Goal: Transaction & Acquisition: Purchase product/service

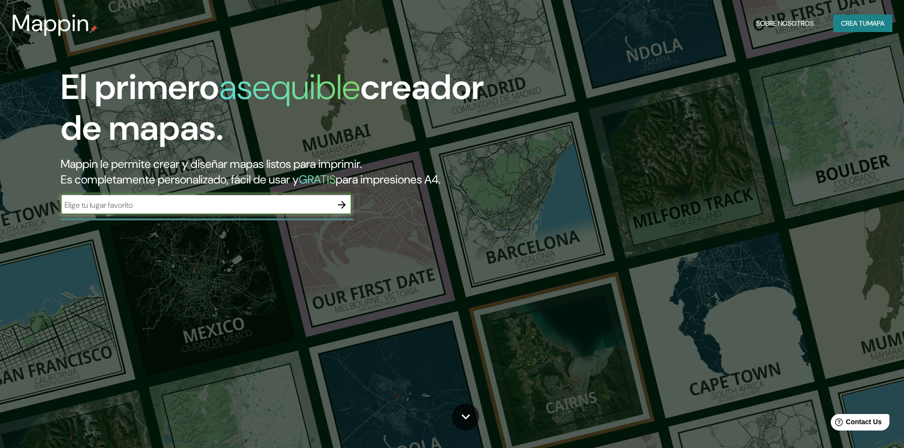
click at [168, 209] on input "text" at bounding box center [197, 204] width 272 height 11
type input "guacamayal"
click at [341, 200] on icon "button" at bounding box center [342, 205] width 12 height 12
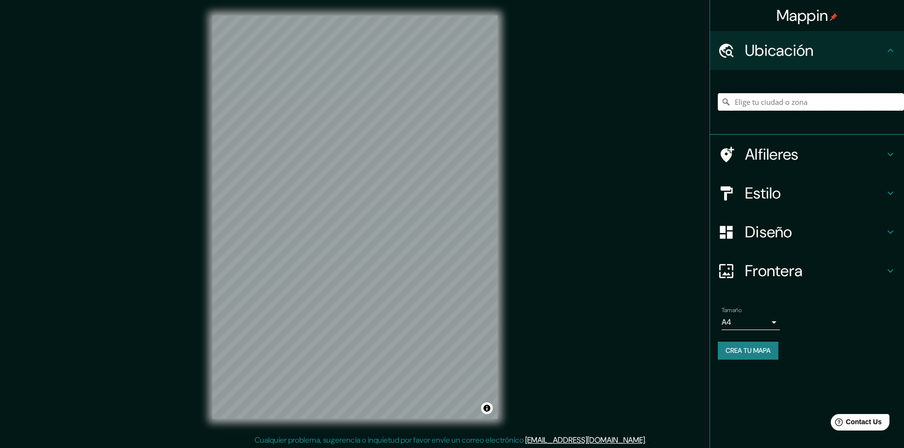
click at [789, 99] on input "Pick your city or area" at bounding box center [811, 101] width 186 height 17
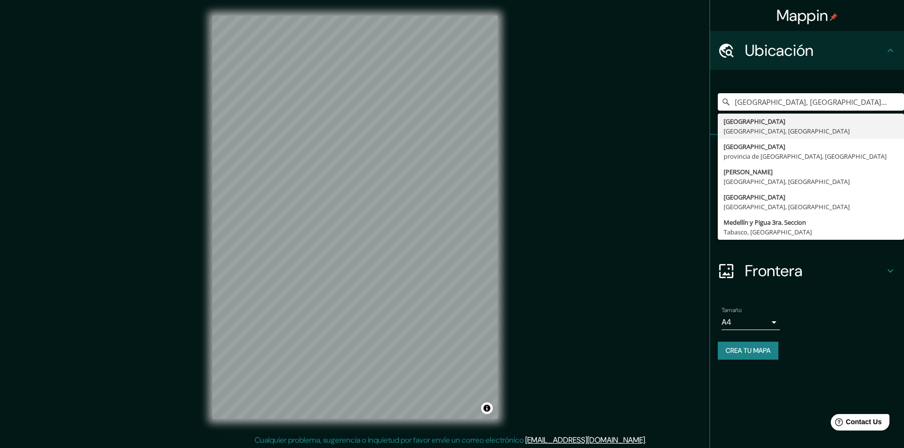
type input "[GEOGRAPHIC_DATA], [GEOGRAPHIC_DATA], [GEOGRAPHIC_DATA]"
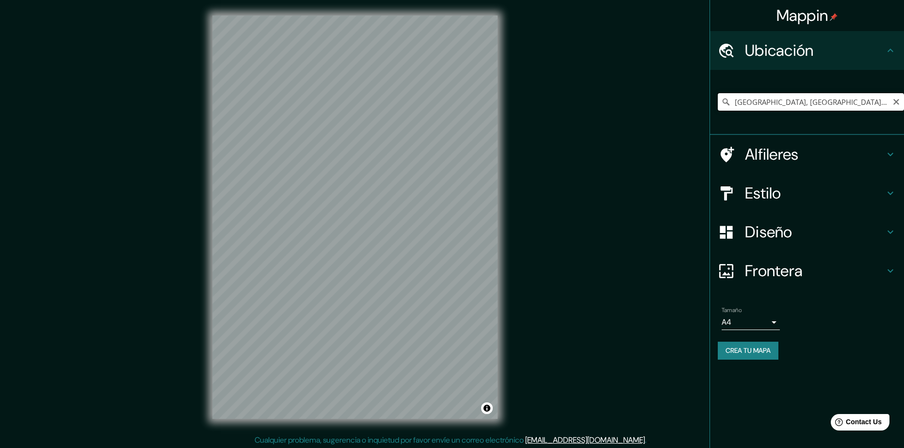
click at [872, 100] on input "[GEOGRAPHIC_DATA], [GEOGRAPHIC_DATA], [GEOGRAPHIC_DATA]" at bounding box center [811, 101] width 186 height 17
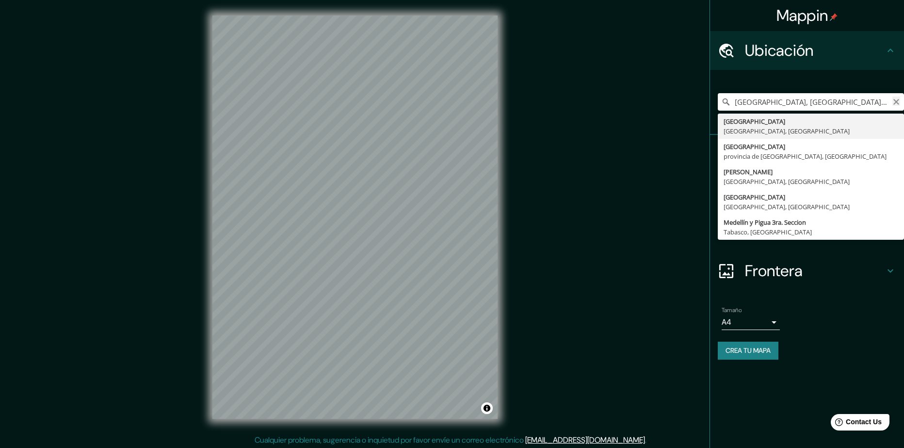
click at [896, 100] on icon "Clear" at bounding box center [897, 102] width 8 height 8
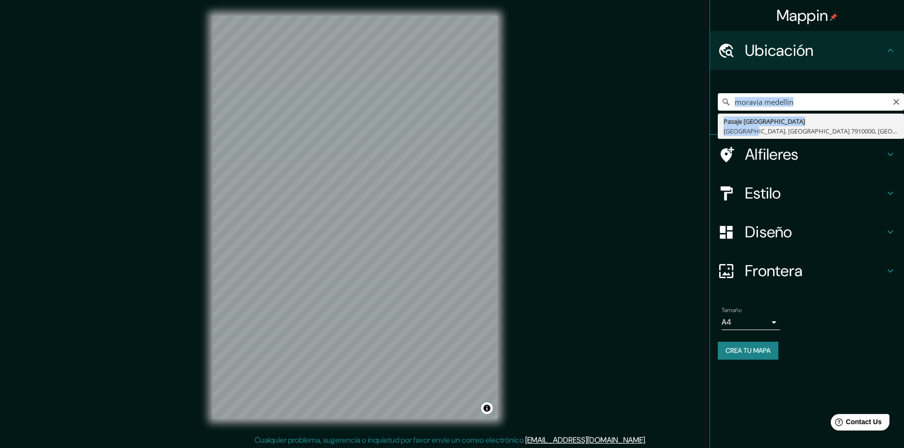
drag, startPoint x: 750, startPoint y: 131, endPoint x: 831, endPoint y: 102, distance: 85.5
click at [831, 102] on div "moravia medellin Pasaje [GEOGRAPHIC_DATA] [GEOGRAPHIC_DATA], [GEOGRAPHIC_DATA] …" at bounding box center [811, 101] width 186 height 17
click at [814, 109] on input "moravia medellin" at bounding box center [811, 101] width 186 height 17
drag, startPoint x: 763, startPoint y: 104, endPoint x: 719, endPoint y: 98, distance: 44.2
click at [719, 98] on input "moravia medellin" at bounding box center [811, 101] width 186 height 17
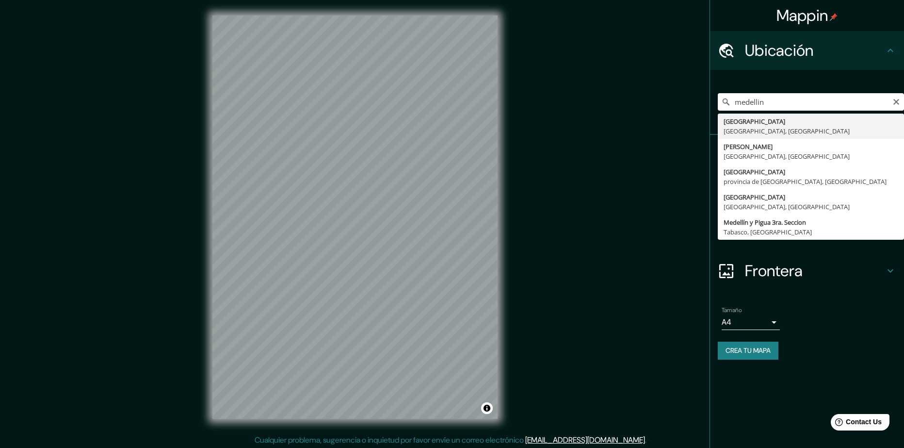
type input "[GEOGRAPHIC_DATA], [GEOGRAPHIC_DATA], [GEOGRAPHIC_DATA]"
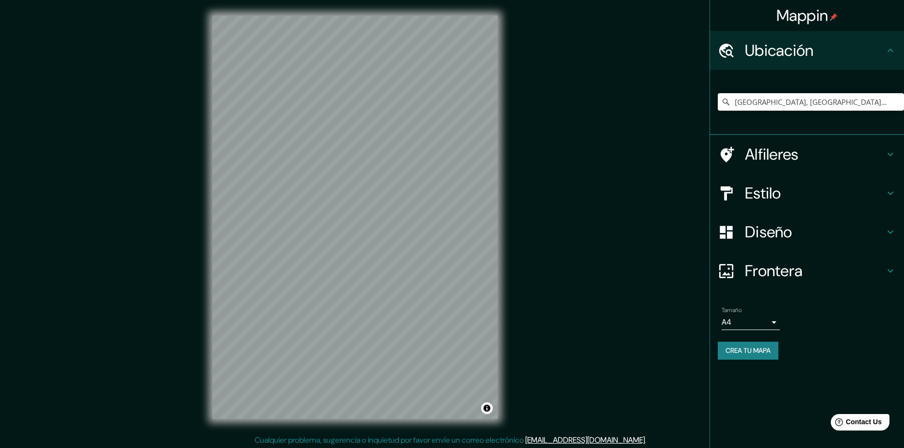
click at [846, 240] on h4 "Diseño" at bounding box center [815, 231] width 140 height 19
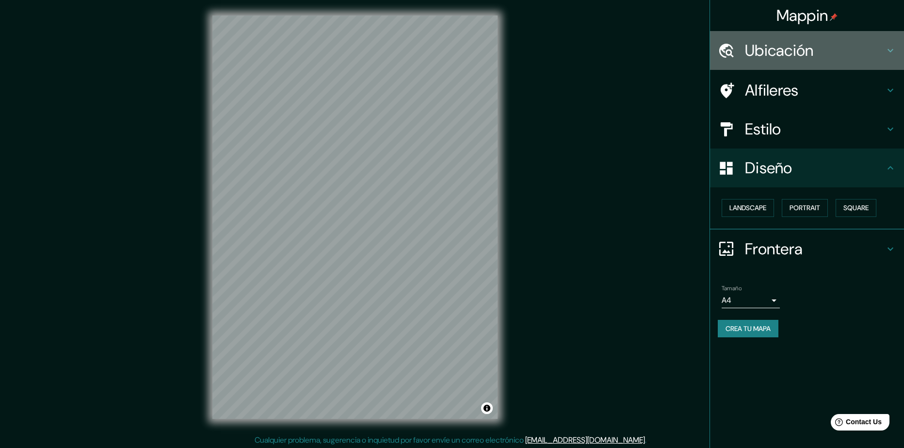
click at [855, 61] on div "Ubicación" at bounding box center [807, 50] width 194 height 39
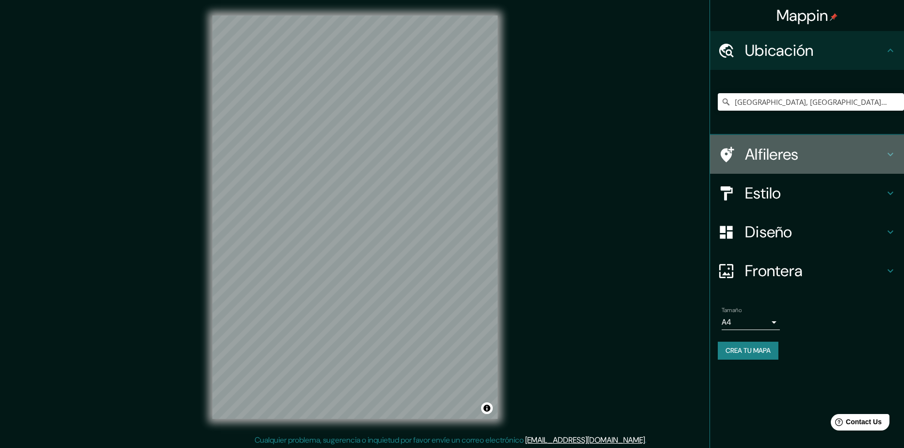
click at [857, 161] on h4 "Alfileres" at bounding box center [815, 154] width 140 height 19
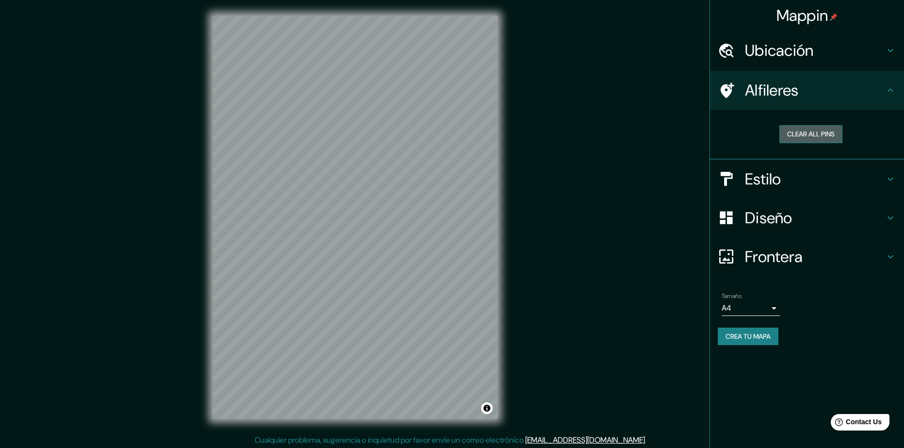
click at [820, 134] on button "Clear all pins" at bounding box center [811, 134] width 63 height 18
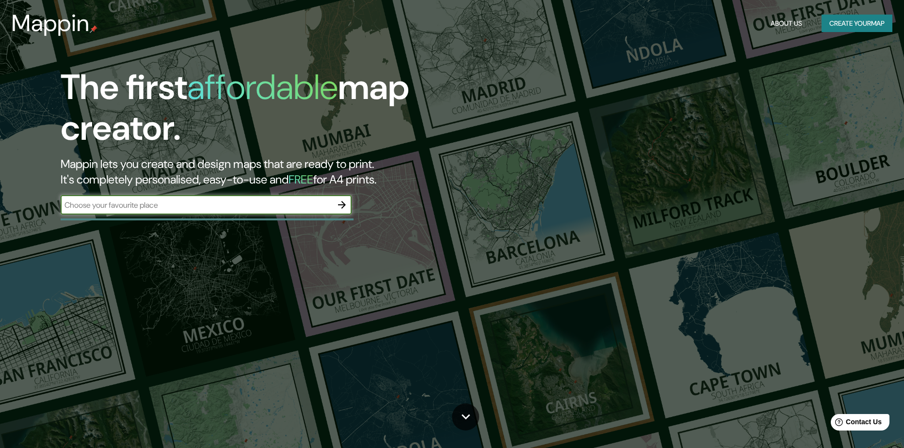
click at [232, 210] on input "text" at bounding box center [197, 204] width 272 height 11
type input "medellin"
click at [337, 205] on icon "button" at bounding box center [342, 205] width 12 height 12
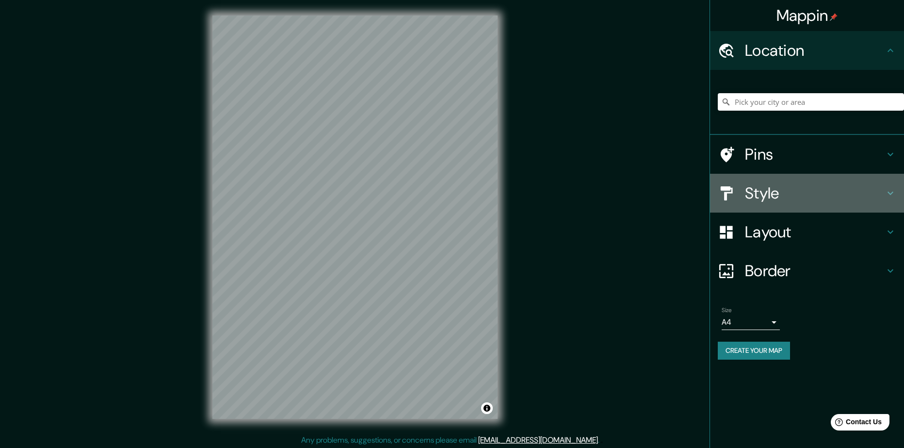
click at [784, 199] on h4 "Style" at bounding box center [815, 192] width 140 height 19
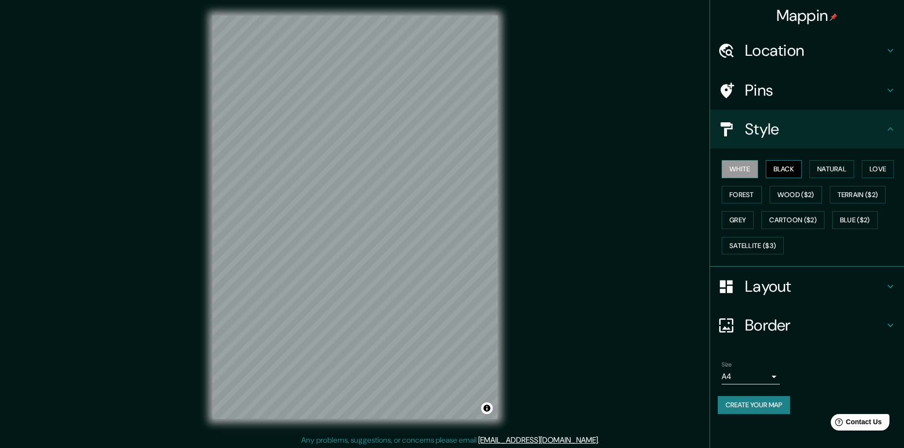
click at [775, 169] on button "Black" at bounding box center [784, 169] width 36 height 18
click at [832, 170] on button "Natural" at bounding box center [832, 169] width 45 height 18
click at [887, 163] on button "Love" at bounding box center [878, 169] width 32 height 18
drag, startPoint x: 872, startPoint y: 184, endPoint x: 870, endPoint y: 194, distance: 10.0
click at [872, 186] on div "White Black Natural Love Forest Wood ($2) Terrain ($2) Grey Cartoon ($2) Blue (…" at bounding box center [811, 207] width 186 height 102
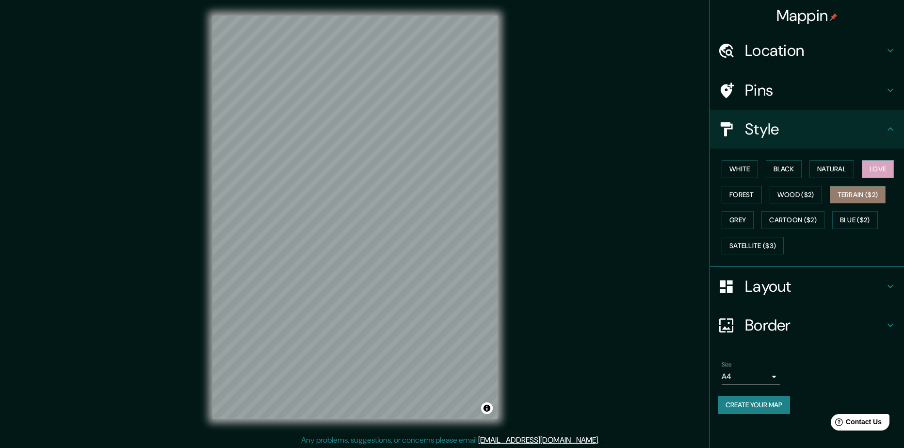
click at [869, 195] on button "Terrain ($2)" at bounding box center [858, 195] width 56 height 18
click at [763, 216] on button "Cartoon ($2)" at bounding box center [793, 220] width 63 height 18
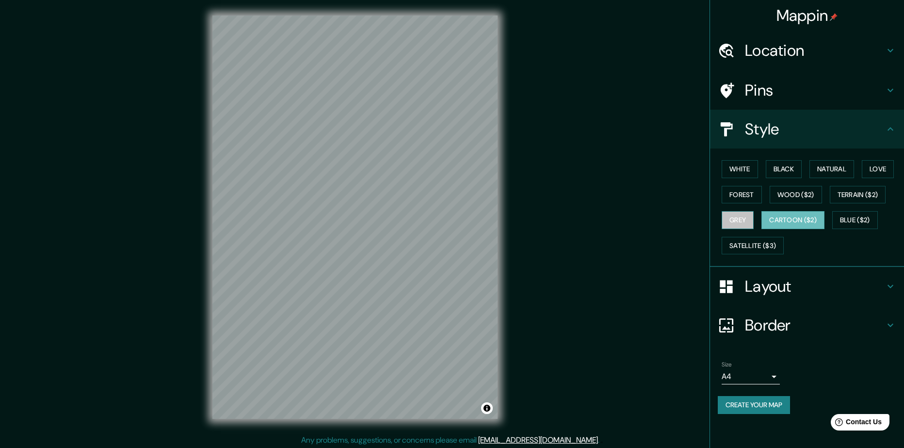
click at [742, 219] on button "Grey" at bounding box center [738, 220] width 32 height 18
click at [792, 218] on button "Cartoon ($2)" at bounding box center [793, 220] width 63 height 18
click at [807, 41] on h4 "Location" at bounding box center [815, 50] width 140 height 19
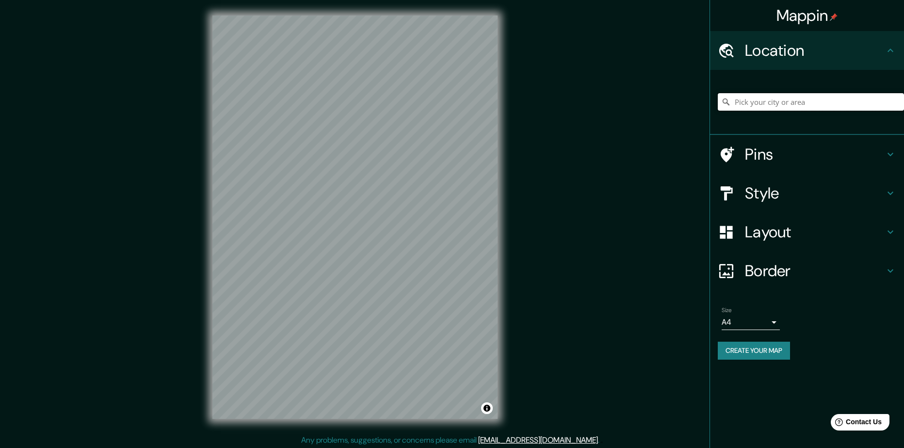
click at [800, 99] on input "Pick your city or area" at bounding box center [811, 101] width 186 height 17
type input "[GEOGRAPHIC_DATA], [GEOGRAPHIC_DATA], [GEOGRAPHIC_DATA]"
click at [840, 197] on h4 "Style" at bounding box center [815, 192] width 140 height 19
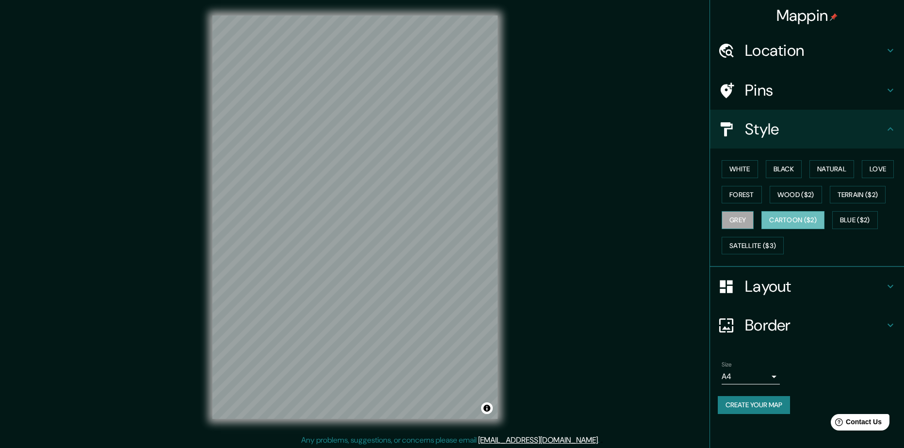
click at [745, 216] on button "Grey" at bounding box center [738, 220] width 32 height 18
click at [856, 190] on button "Terrain ($2)" at bounding box center [858, 195] width 56 height 18
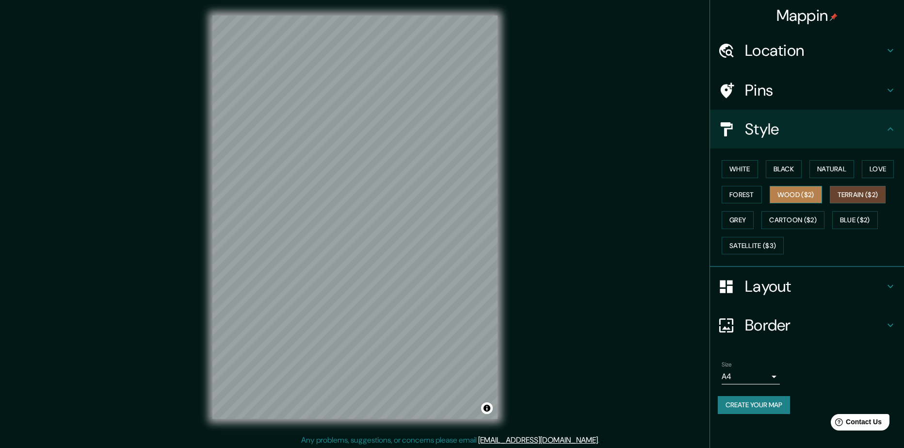
click at [806, 195] on button "Wood ($2)" at bounding box center [796, 195] width 52 height 18
click at [751, 193] on button "Forest" at bounding box center [742, 195] width 40 height 18
click at [752, 160] on div "White Black Natural Love Forest Wood ($2) Terrain ($2) Grey Cartoon ($2) Blue (…" at bounding box center [811, 207] width 186 height 102
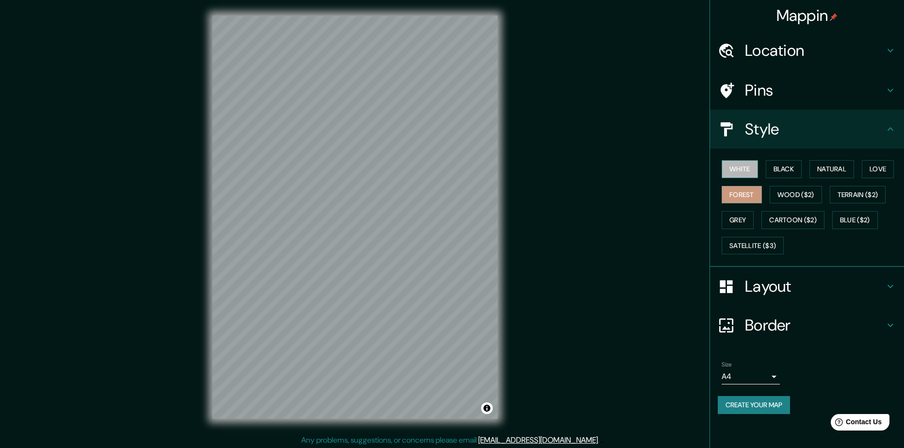
click at [743, 168] on button "White" at bounding box center [740, 169] width 36 height 18
click at [791, 170] on button "Black" at bounding box center [784, 169] width 36 height 18
click at [834, 169] on button "Natural" at bounding box center [832, 169] width 45 height 18
click at [868, 167] on button "Love" at bounding box center [878, 169] width 32 height 18
click at [855, 225] on button "Blue ($2)" at bounding box center [855, 220] width 46 height 18
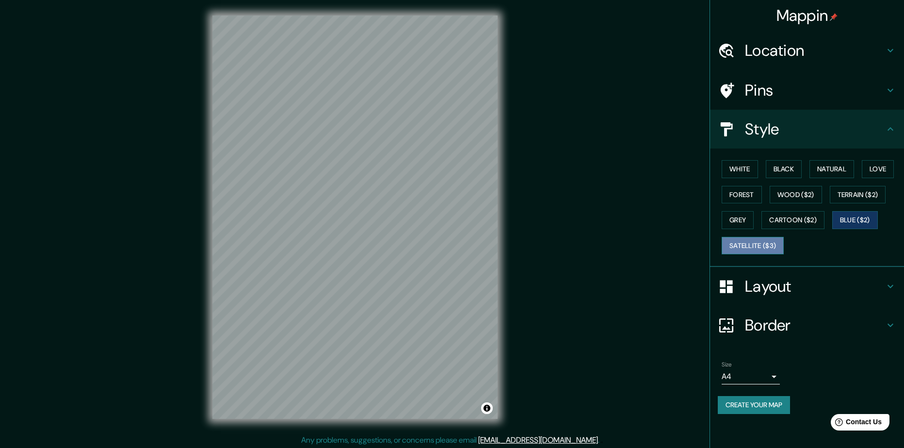
click at [758, 246] on button "Satellite ($3)" at bounding box center [753, 246] width 62 height 18
click at [774, 375] on body "Mappin Location Medellín, Antioquia, Colombia Medellín Antioquia, Colombia Mede…" at bounding box center [452, 224] width 904 height 448
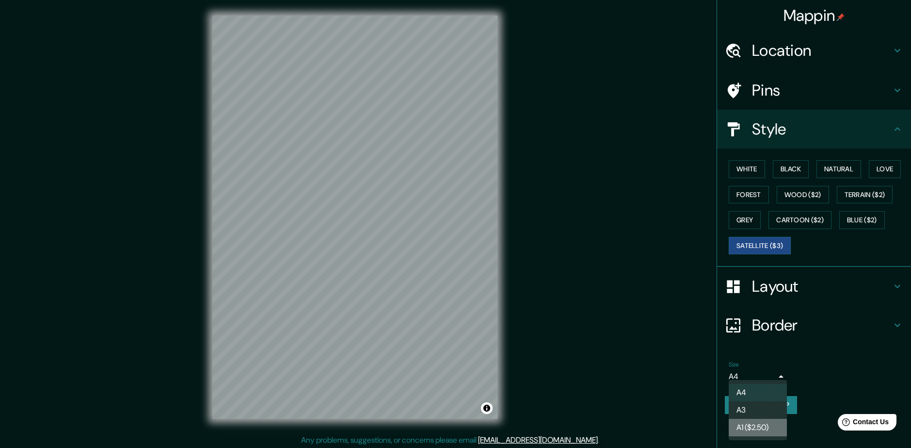
click at [759, 431] on li "A1 ($2.50)" at bounding box center [758, 427] width 58 height 17
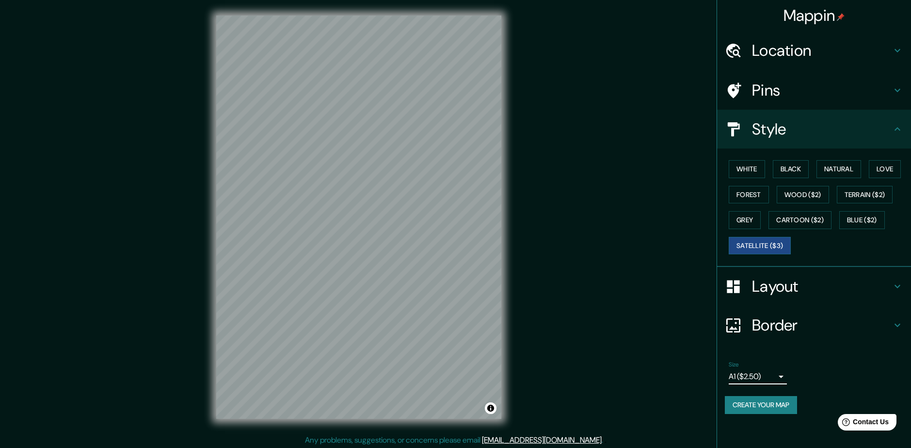
click at [769, 374] on body "Mappin Location Medellín, Antioquia, Colombia Medellín Antioquia, Colombia Mede…" at bounding box center [455, 224] width 911 height 448
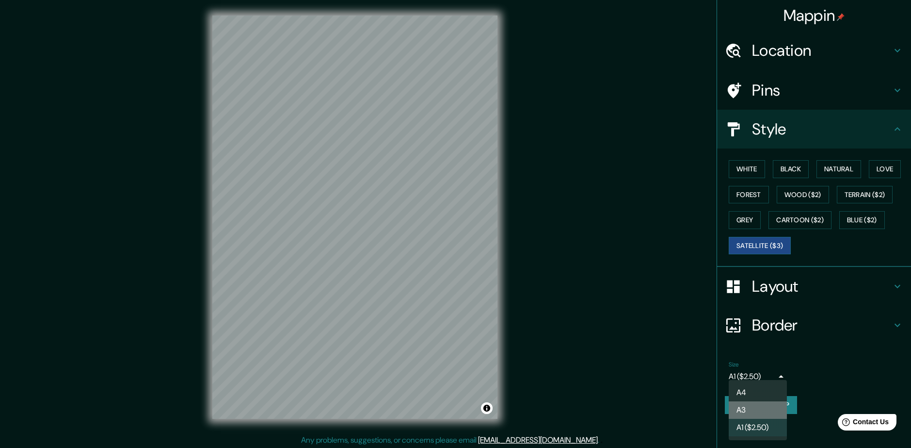
click at [760, 404] on li "A3" at bounding box center [758, 409] width 58 height 17
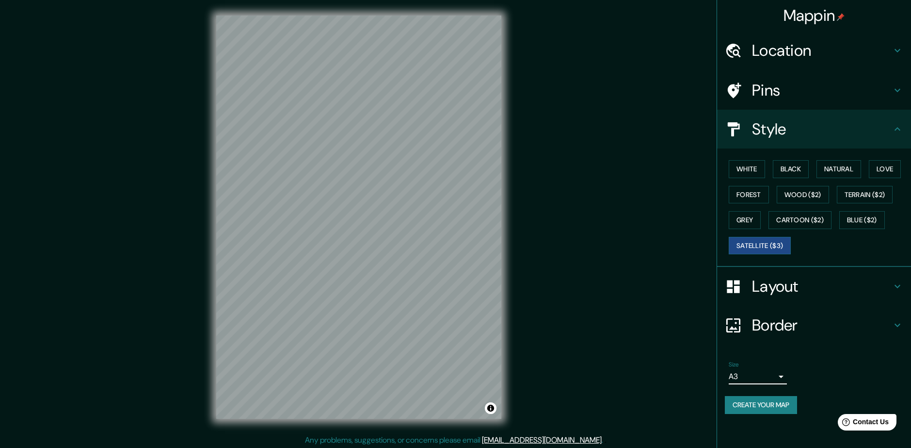
click at [770, 379] on body "Mappin Location Medellín, Antioquia, Colombia Medellín Antioquia, Colombia Mede…" at bounding box center [455, 224] width 911 height 448
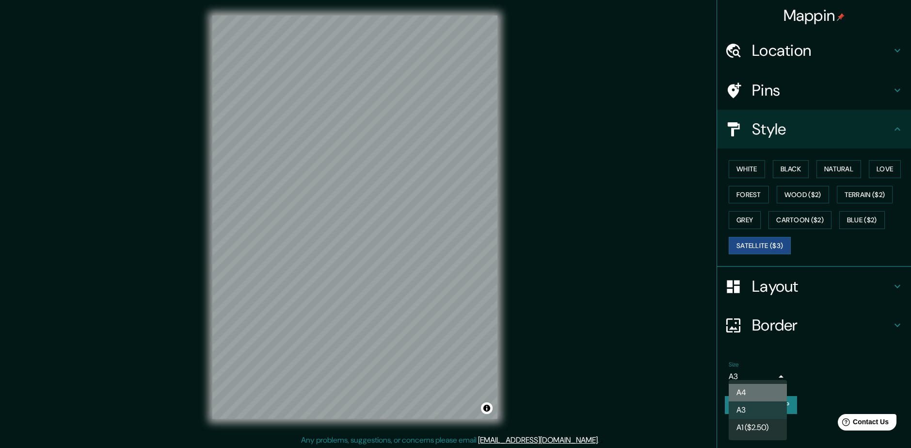
click at [762, 396] on li "A4" at bounding box center [758, 392] width 58 height 17
type input "single"
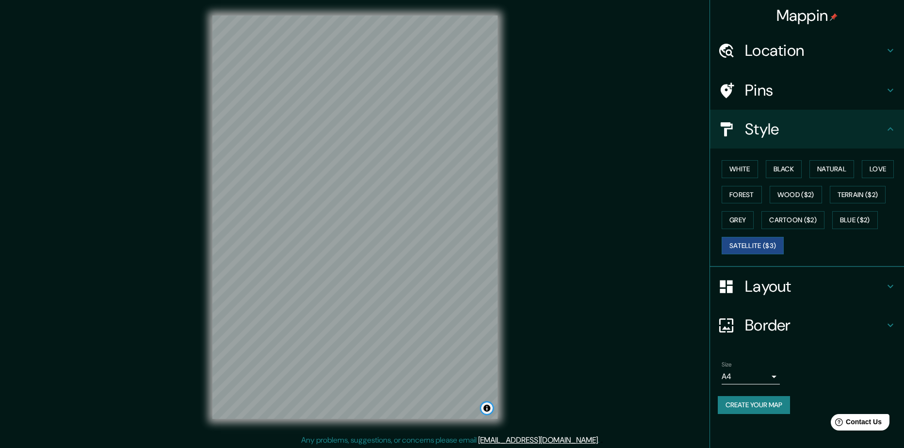
click at [489, 405] on button "Toggle attribution" at bounding box center [487, 408] width 12 height 12
click at [487, 410] on button "Toggle attribution" at bounding box center [487, 408] width 12 height 12
click at [485, 412] on button "Toggle attribution" at bounding box center [487, 408] width 12 height 12
click at [484, 412] on button "Toggle attribution" at bounding box center [487, 408] width 12 height 12
